Goal: Task Accomplishment & Management: Manage account settings

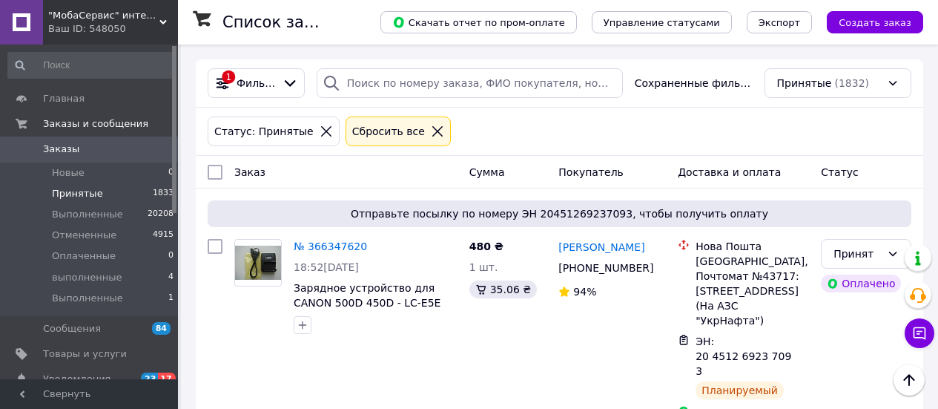
scroll to position [148, 0]
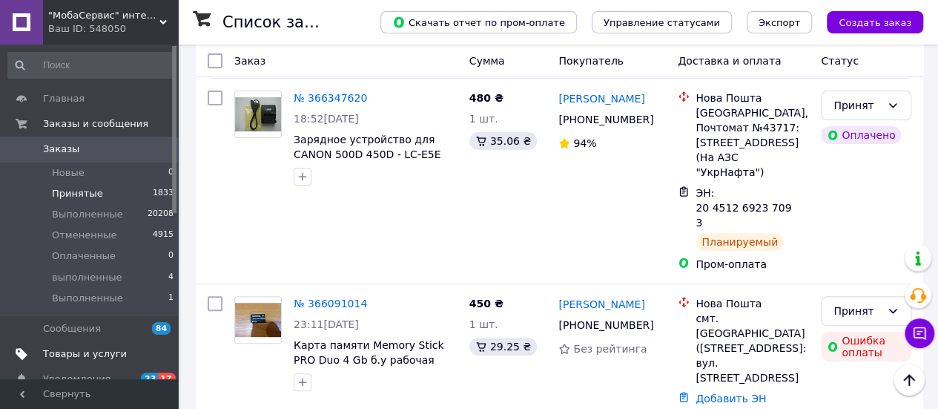
click at [62, 352] on span "Товары и услуги" at bounding box center [85, 353] width 84 height 13
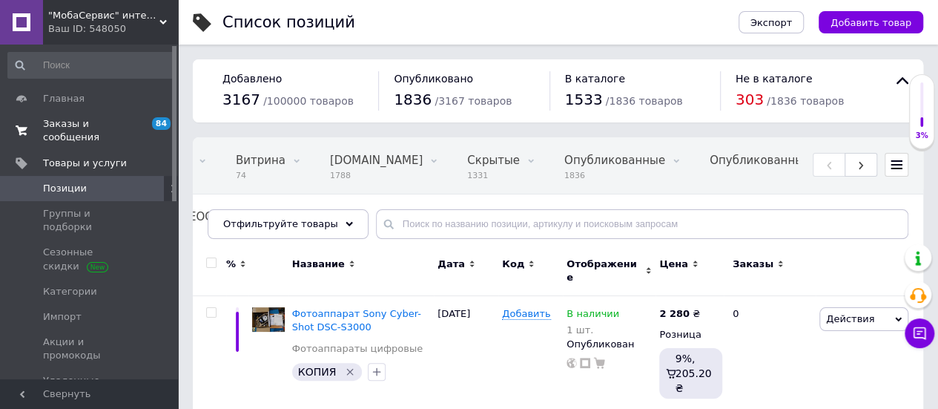
click at [69, 123] on span "Заказы и сообщения" at bounding box center [90, 130] width 94 height 27
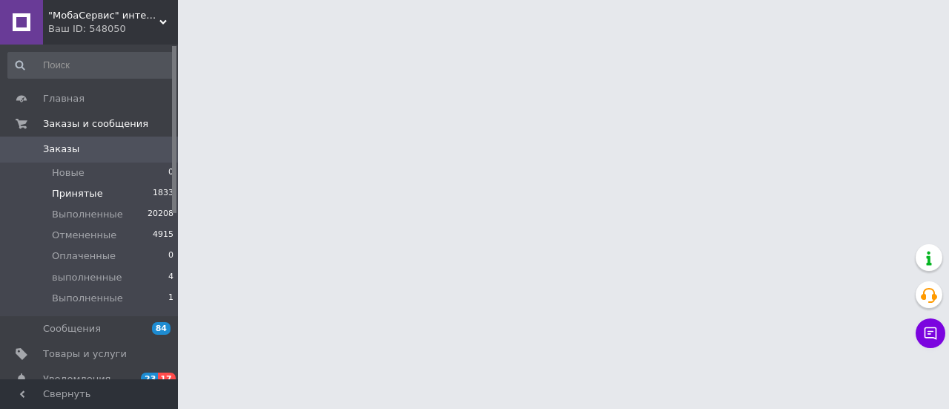
click at [69, 190] on span "Принятые" at bounding box center [77, 193] width 51 height 13
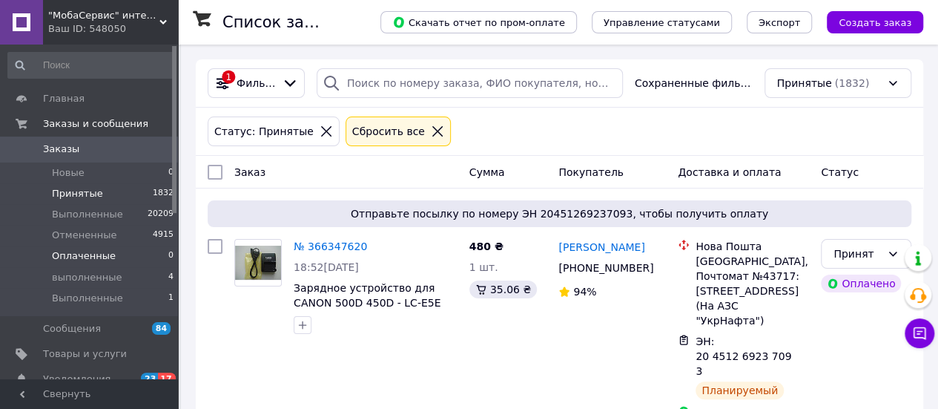
click at [88, 258] on span "Оплаченные" at bounding box center [84, 255] width 64 height 13
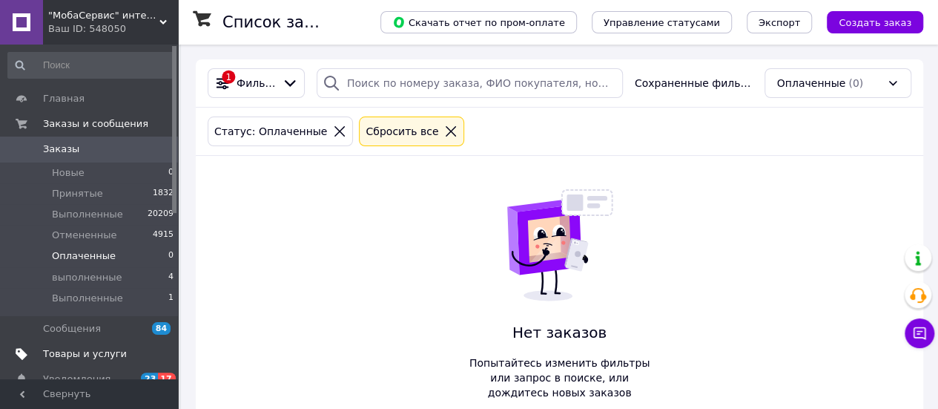
click at [71, 354] on span "Товары и услуги" at bounding box center [85, 353] width 84 height 13
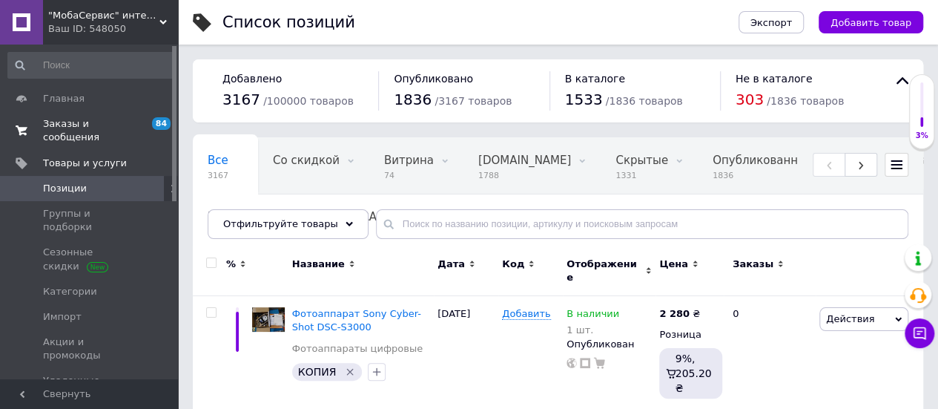
click at [56, 124] on span "Заказы и сообщения" at bounding box center [90, 130] width 94 height 27
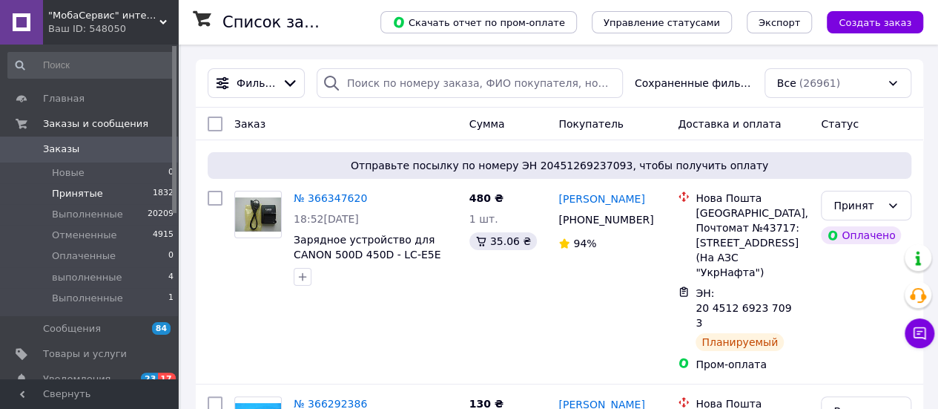
click at [68, 191] on span "Принятые" at bounding box center [77, 193] width 51 height 13
